Goal: Task Accomplishment & Management: Manage account settings

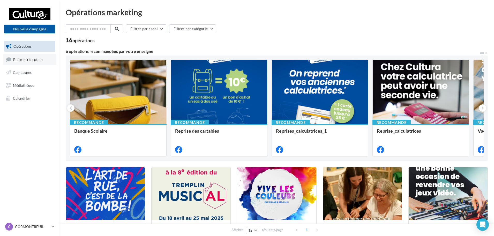
click at [18, 60] on span "Boîte de réception" at bounding box center [28, 59] width 30 height 4
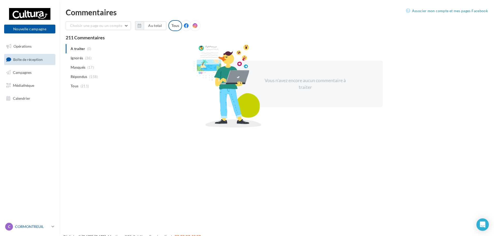
click at [34, 227] on p "CORMONTREUIL" at bounding box center [32, 226] width 34 height 5
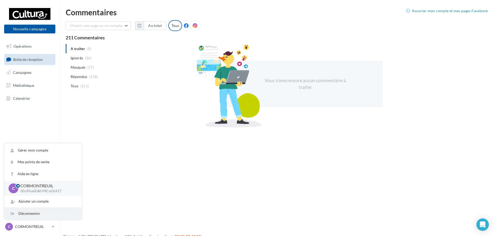
click at [33, 216] on div "Déconnexion" at bounding box center [42, 214] width 77 height 12
